Goal: Find specific page/section: Find specific page/section

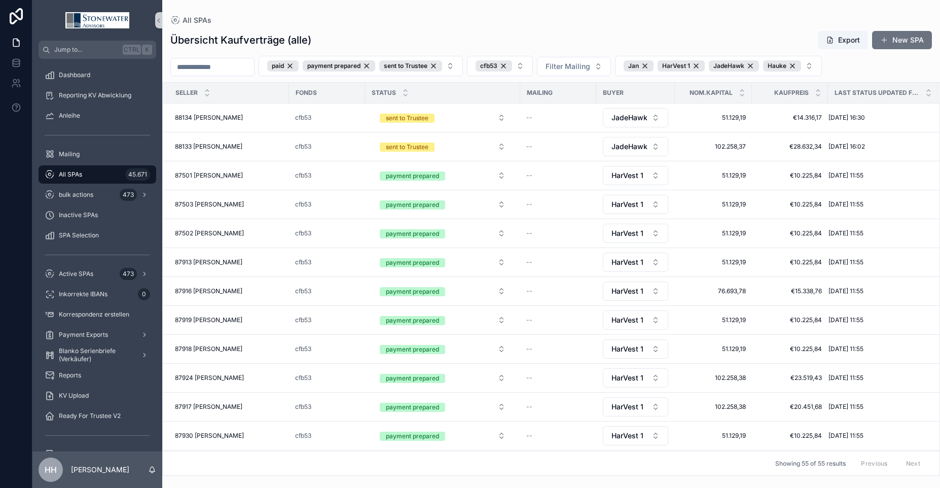
click at [242, 66] on input "scrollable content" at bounding box center [212, 67] width 83 height 14
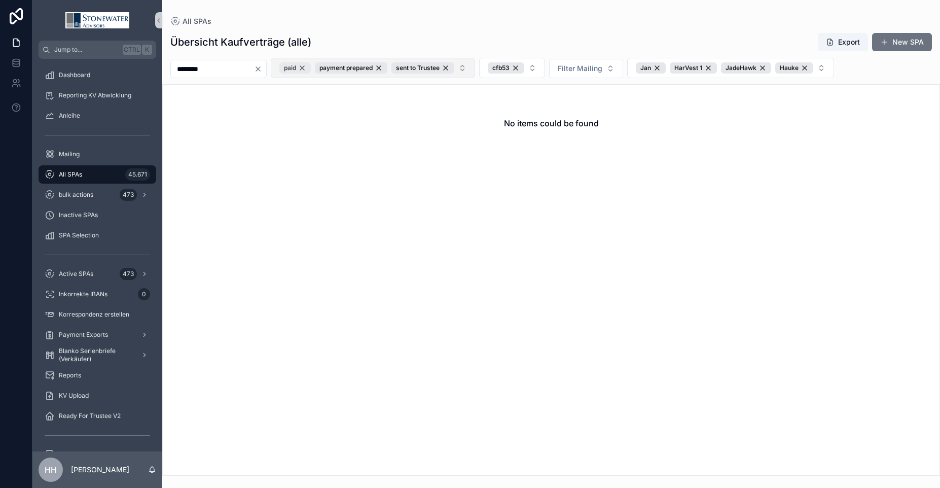
type input "********"
click at [311, 67] on div "paid" at bounding box center [294, 67] width 31 height 11
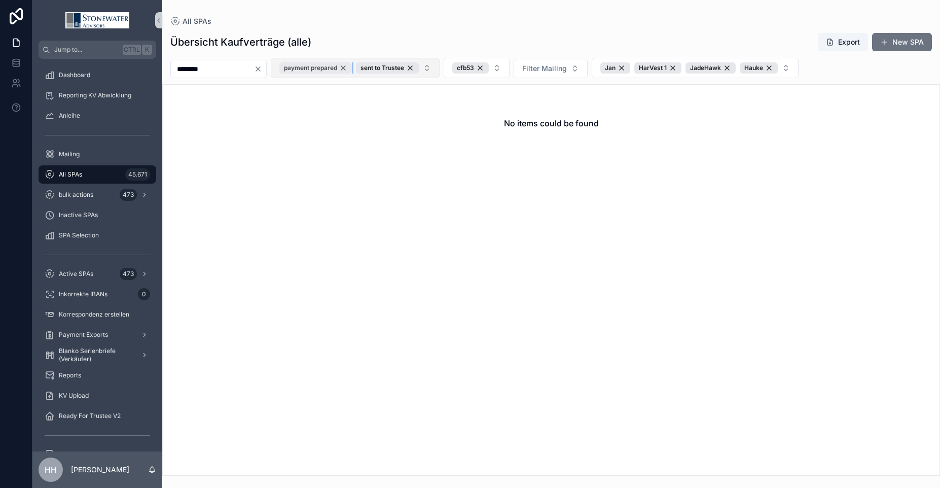
click at [352, 67] on div "payment prepared" at bounding box center [315, 67] width 72 height 11
click at [342, 68] on div "sent to Trustee" at bounding box center [310, 67] width 63 height 11
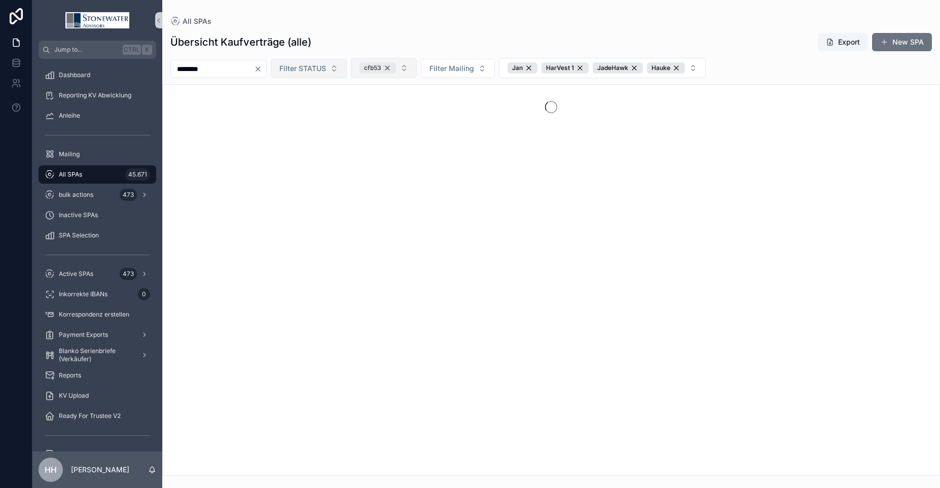
click at [396, 67] on div "cfb53" at bounding box center [377, 67] width 36 height 11
click at [540, 65] on div "Jan" at bounding box center [525, 67] width 30 height 11
click at [536, 69] on div "..." at bounding box center [522, 67] width 25 height 11
click at [565, 67] on div "..." at bounding box center [552, 67] width 25 height 11
click at [561, 66] on div "JadeHawk" at bounding box center [535, 67] width 50 height 11
